Goal: Book appointment/travel/reservation

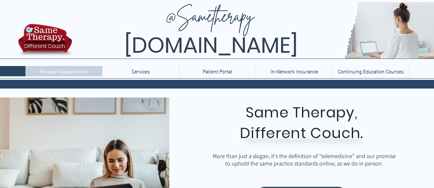
click at [74, 71] on p "Request Appointment" at bounding box center [64, 71] width 54 height 10
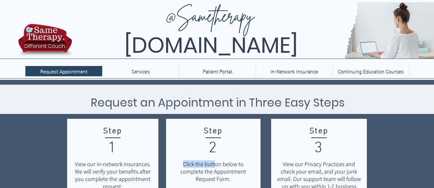
drag, startPoint x: 216, startPoint y: 166, endPoint x: 216, endPoint y: 135, distance: 30.2
click at [216, 135] on div "Step 2 Click the button below to complete the Appointment Request Form. Request…" at bounding box center [213, 180] width 95 height 123
click at [216, 135] on span "Step" at bounding box center [213, 131] width 19 height 10
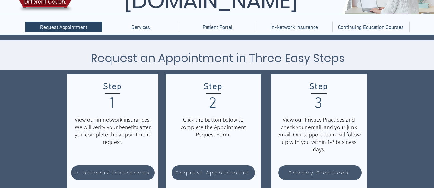
scroll to position [49, 0]
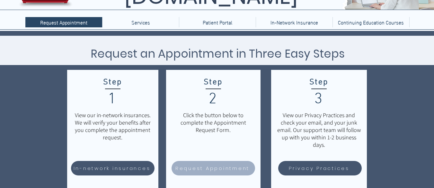
click at [239, 171] on span "Request Appointment" at bounding box center [213, 167] width 74 height 7
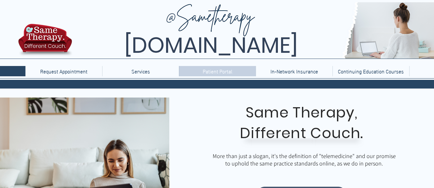
click at [212, 74] on p "Patient Portal" at bounding box center [218, 71] width 36 height 10
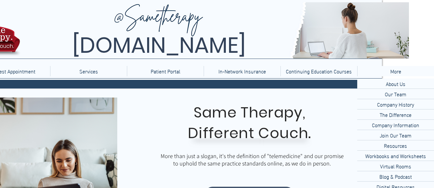
click at [397, 69] on p "More" at bounding box center [395, 71] width 17 height 10
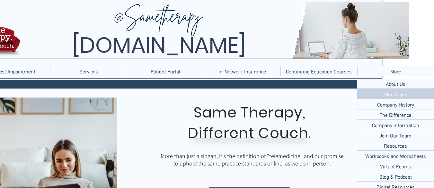
click at [402, 97] on p "Our Team" at bounding box center [396, 94] width 27 height 10
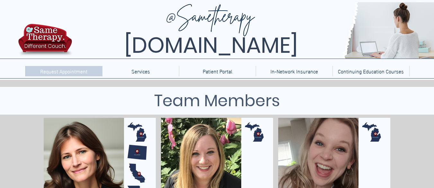
click at [80, 70] on p "Request Appointment" at bounding box center [64, 71] width 54 height 10
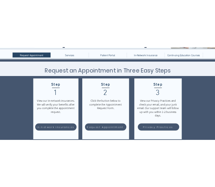
scroll to position [64, 0]
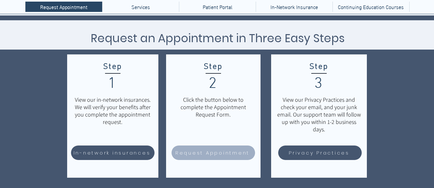
click at [220, 147] on span "Request Appointment" at bounding box center [214, 152] width 82 height 13
